Goal: Contribute content

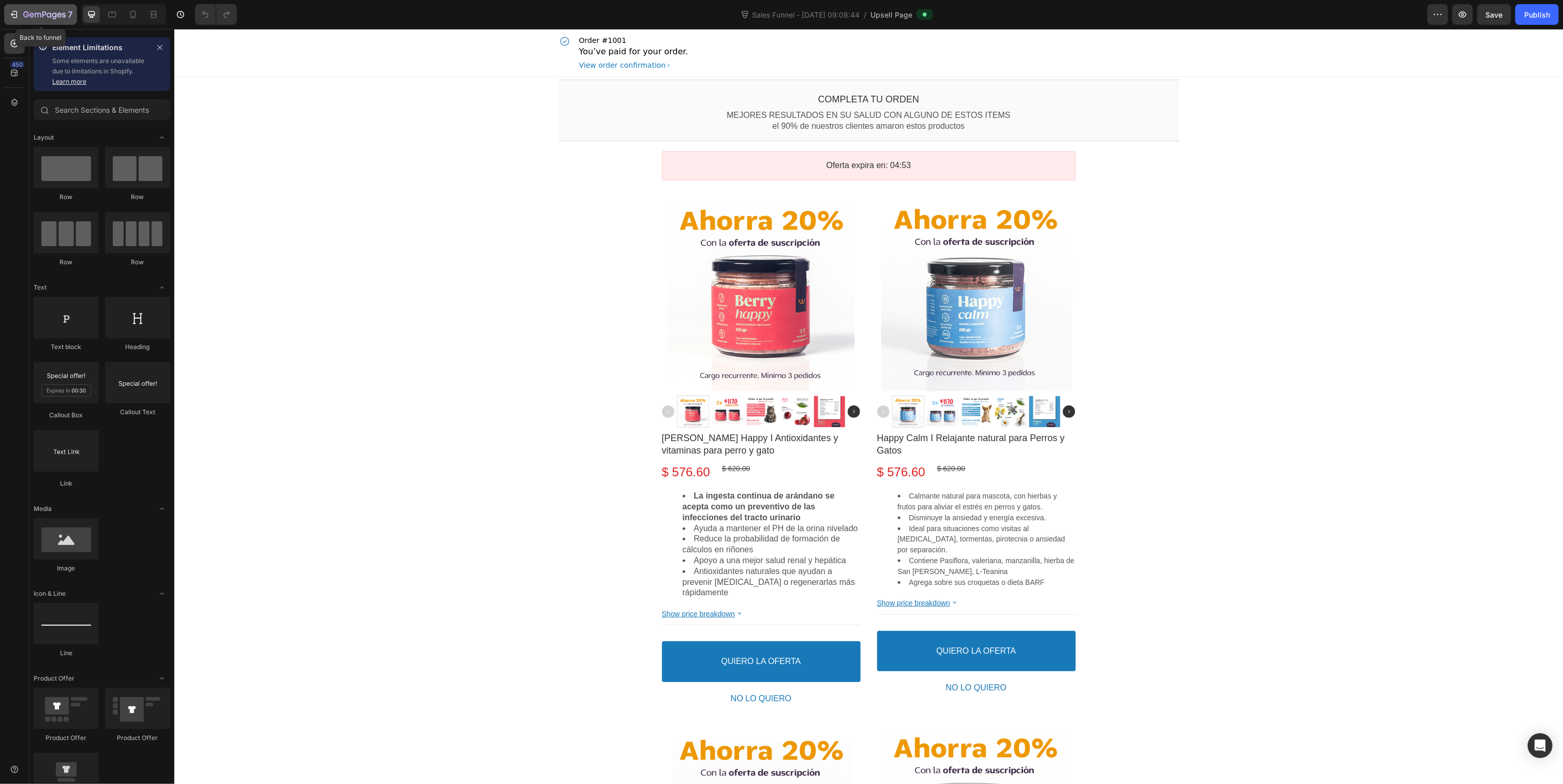
click at [48, 12] on icon "button" at bounding box center [45, 15] width 43 height 9
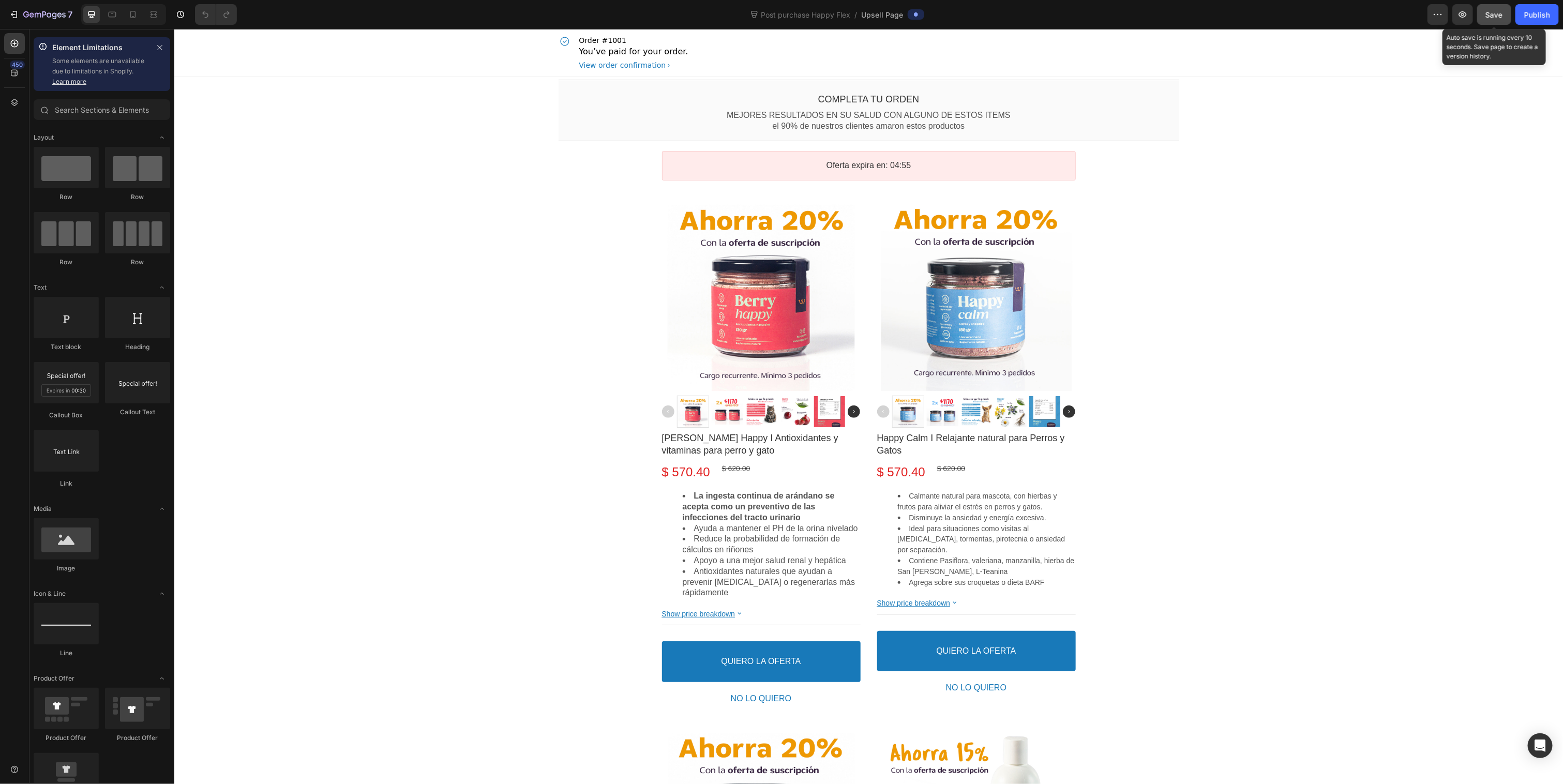
click at [1495, 12] on span "Save" at bounding box center [1494, 15] width 17 height 9
click at [1536, 16] on div "Publish" at bounding box center [1537, 15] width 26 height 11
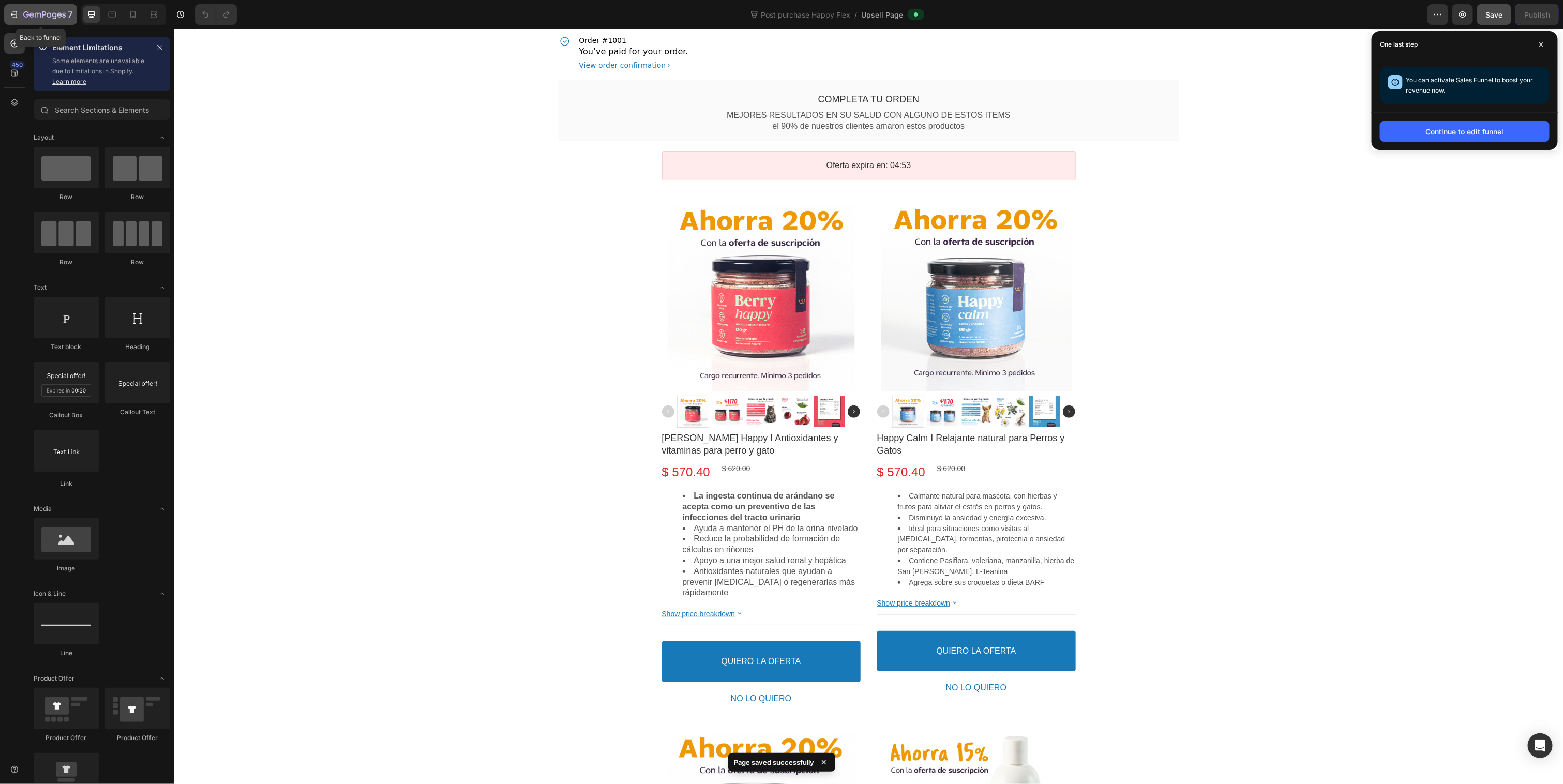
click at [42, 11] on icon "button" at bounding box center [45, 15] width 43 height 9
